Goal: Check status: Check status

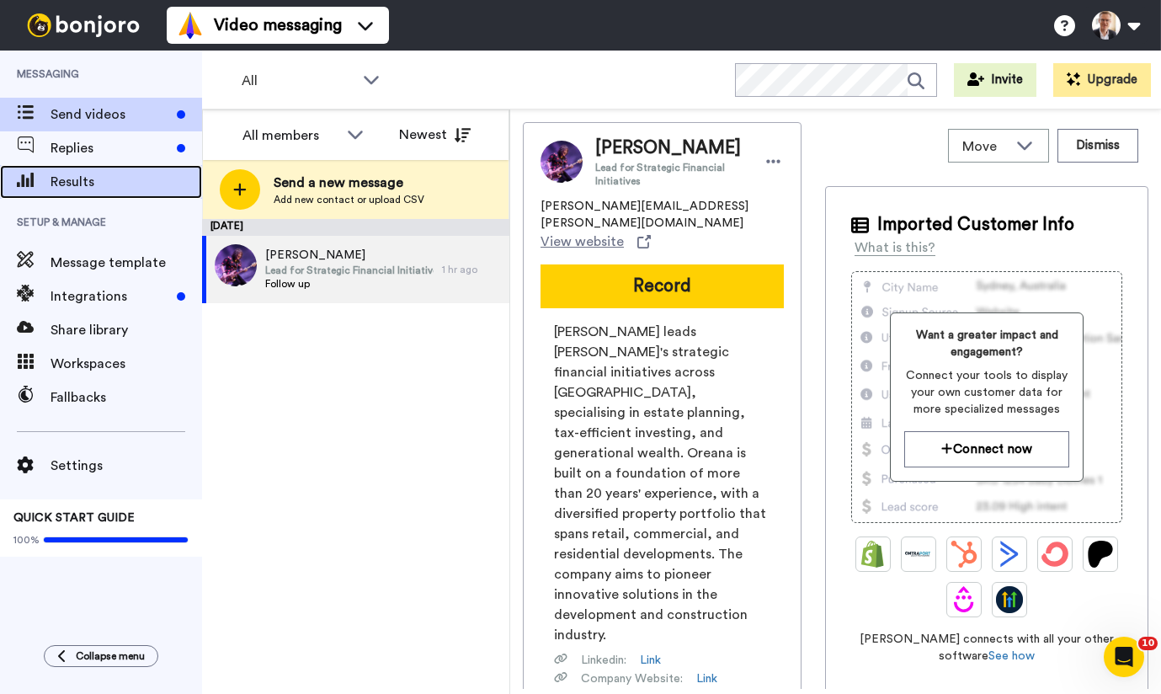
click at [77, 181] on span "Results" at bounding box center [127, 182] width 152 height 20
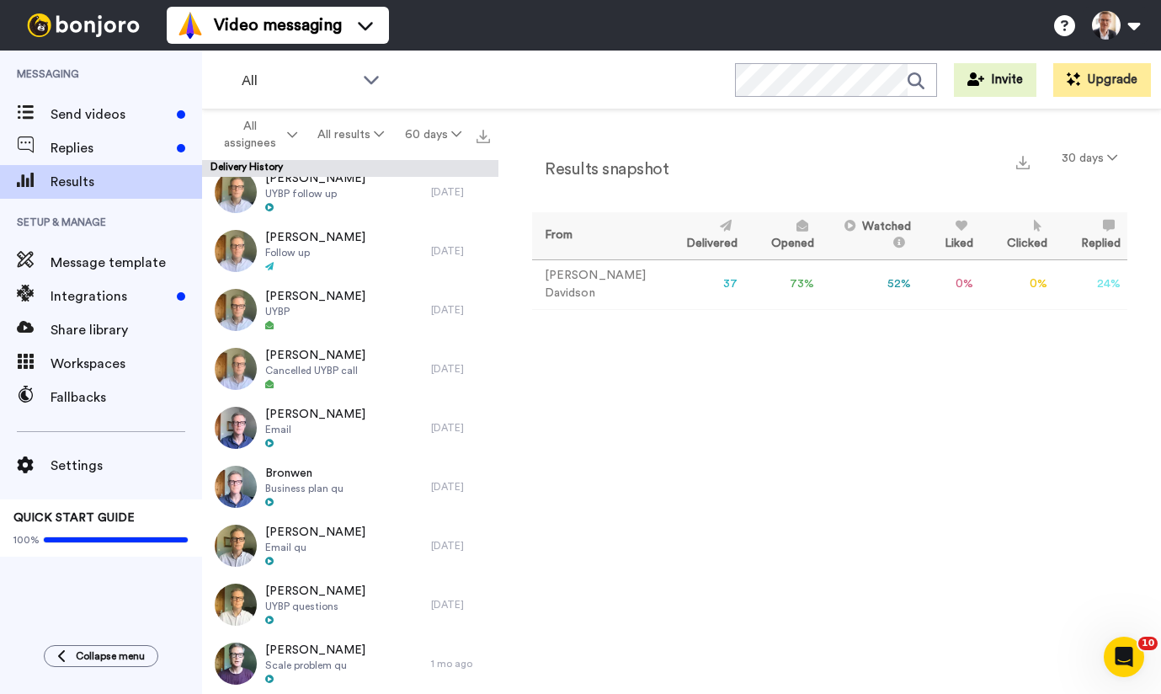
scroll to position [1727, 0]
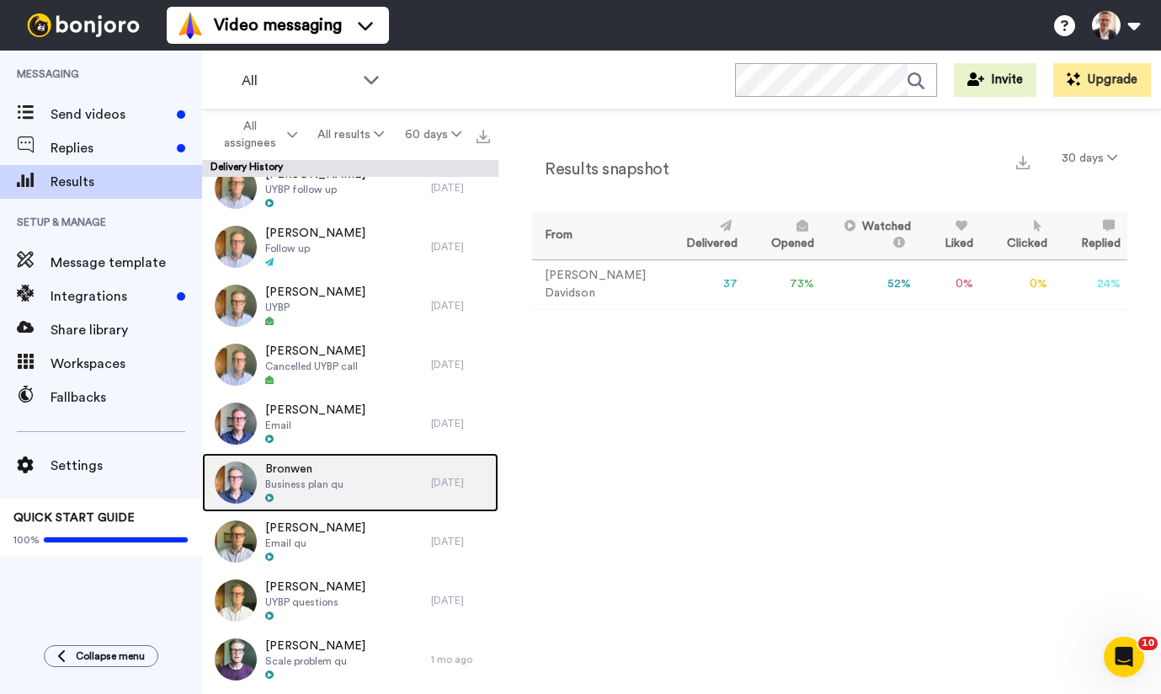
click at [300, 477] on span "Business plan qu" at bounding box center [304, 483] width 78 height 13
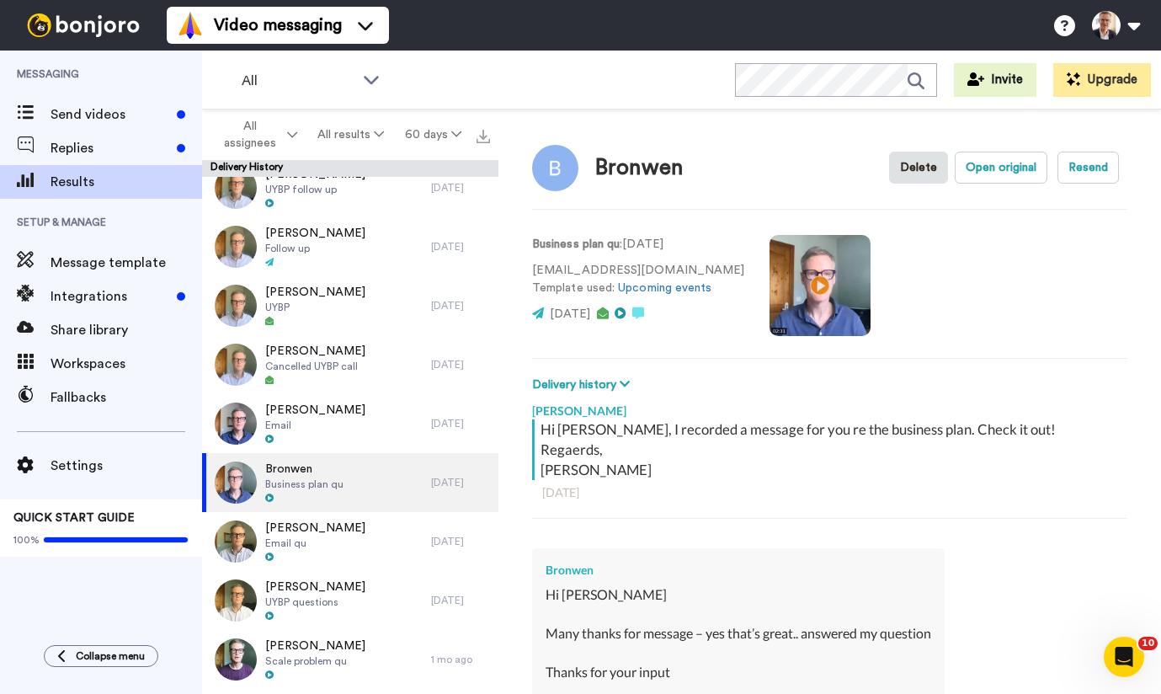
click at [778, 284] on video at bounding box center [819, 285] width 101 height 101
type textarea "x"
